Goal: Transaction & Acquisition: Download file/media

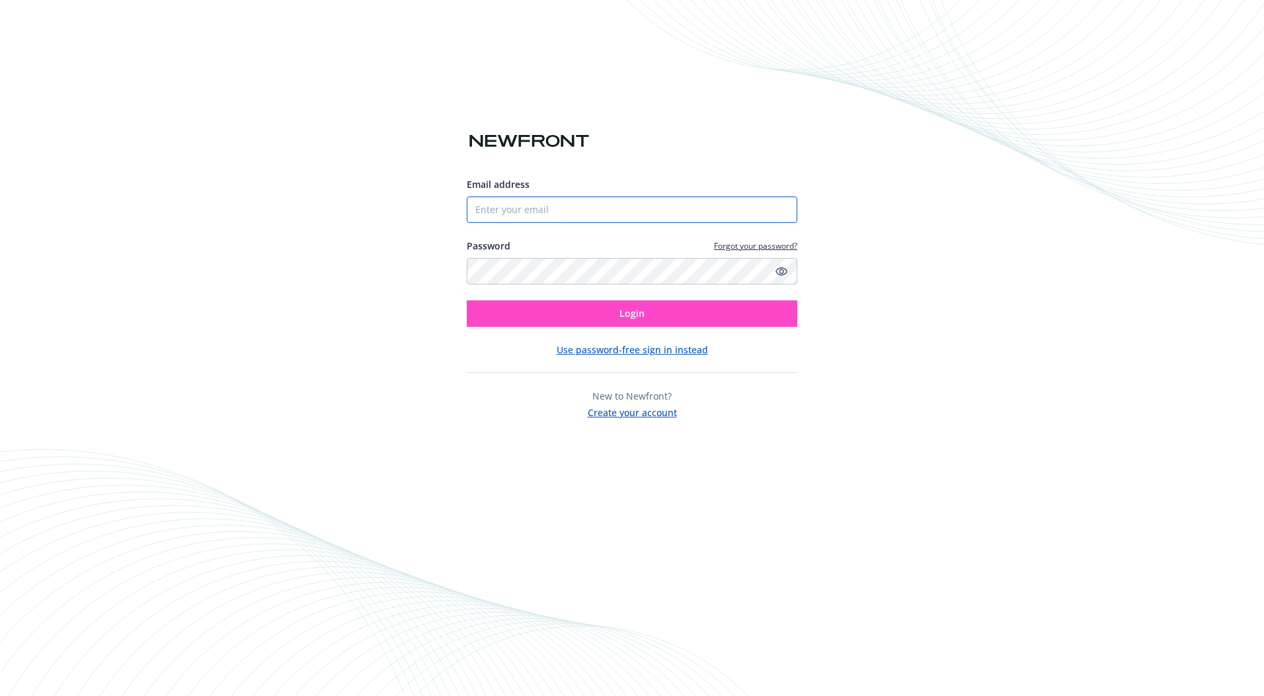
type input "[EMAIL_ADDRESS][DOMAIN_NAME]"
click at [547, 322] on button "Login" at bounding box center [632, 313] width 331 height 26
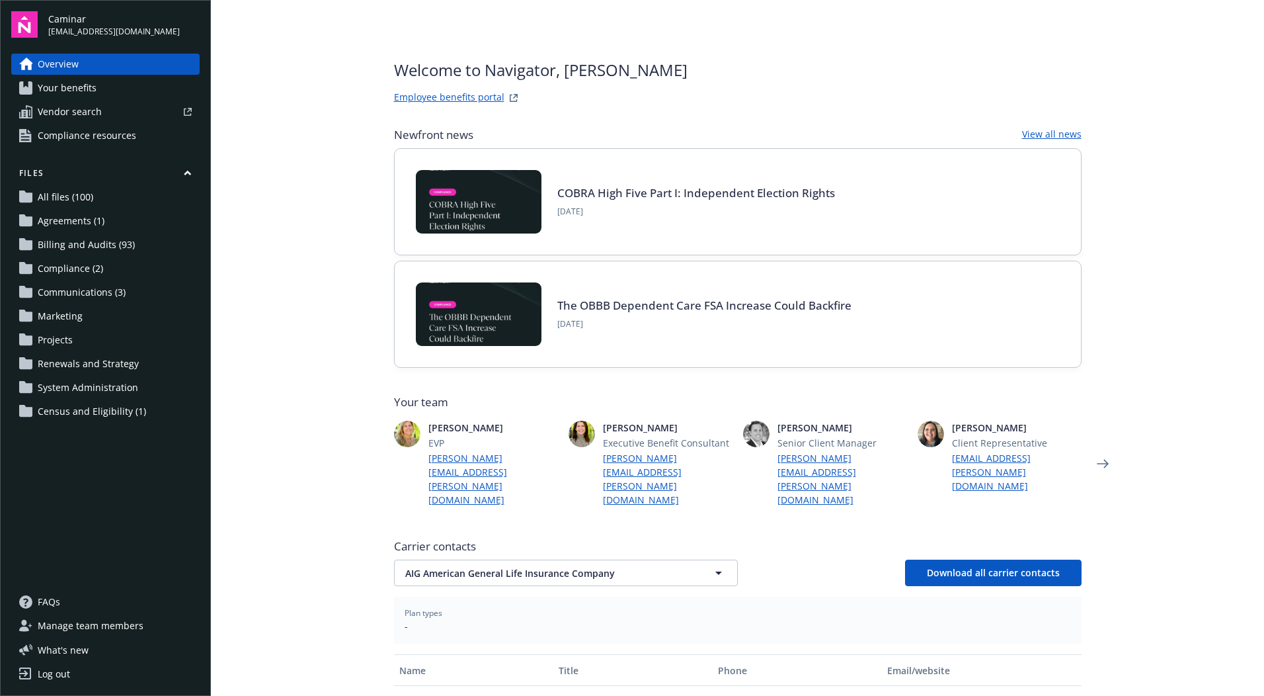
click at [94, 251] on span "Billing and Audits (93)" at bounding box center [86, 244] width 97 height 21
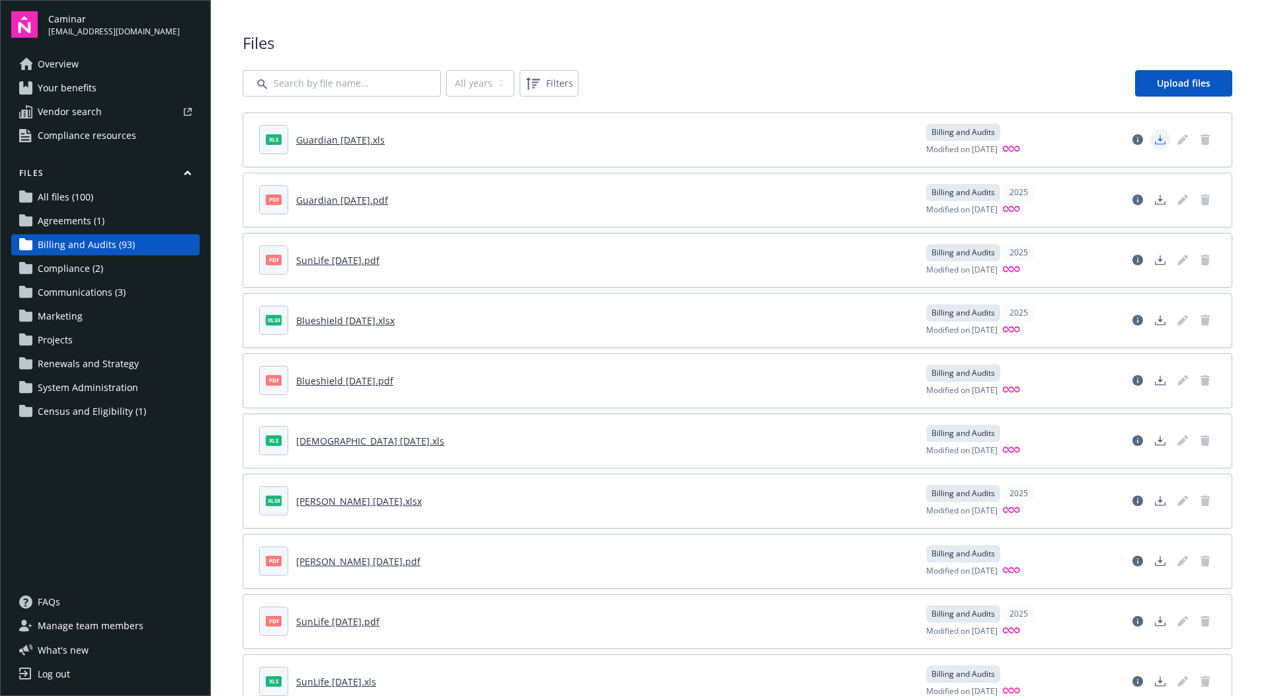
click at [1155, 142] on icon "Download document" at bounding box center [1160, 139] width 11 height 11
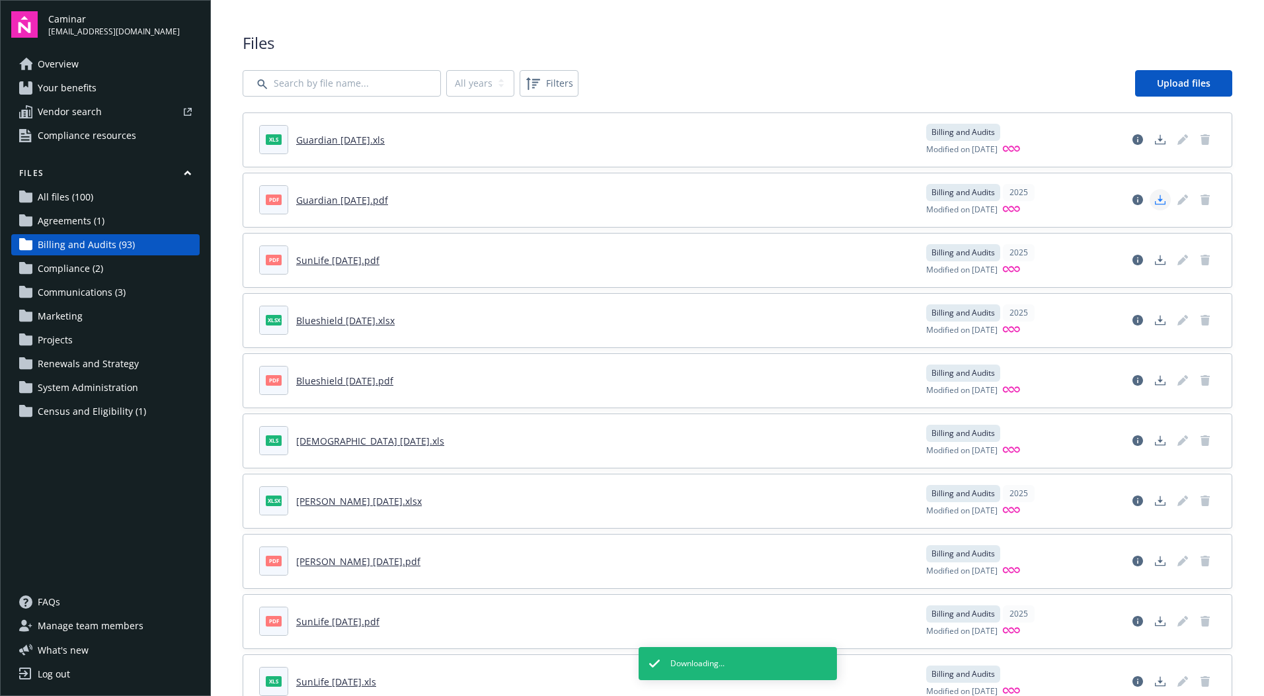
click at [1155, 204] on icon "Download document" at bounding box center [1160, 199] width 11 height 11
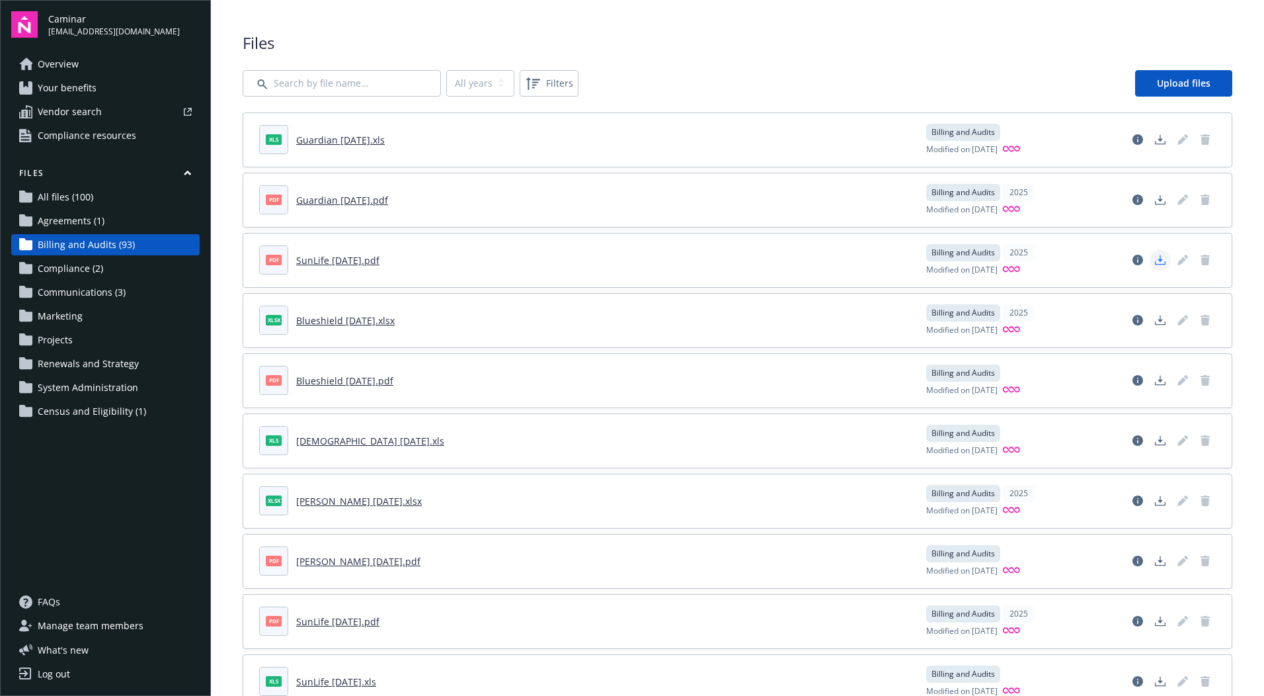
click at [1155, 263] on icon "Download document" at bounding box center [1160, 260] width 11 height 11
click at [1158, 319] on polygon "Download document" at bounding box center [1160, 318] width 5 height 7
click at [1158, 381] on polygon "Download document" at bounding box center [1160, 379] width 5 height 7
drag, startPoint x: 644, startPoint y: 131, endPoint x: 1041, endPoint y: 58, distance: 403.4
